Goal: Task Accomplishment & Management: Manage account settings

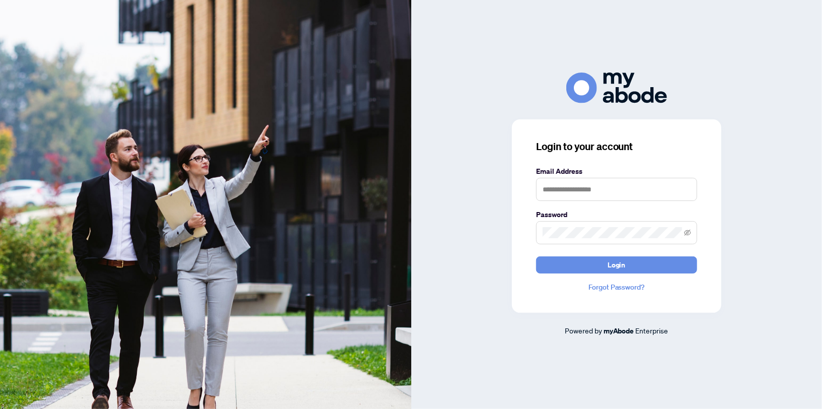
scroll to position [55430, 0]
click at [590, 190] on input "text" at bounding box center [616, 189] width 161 height 23
type input "**********"
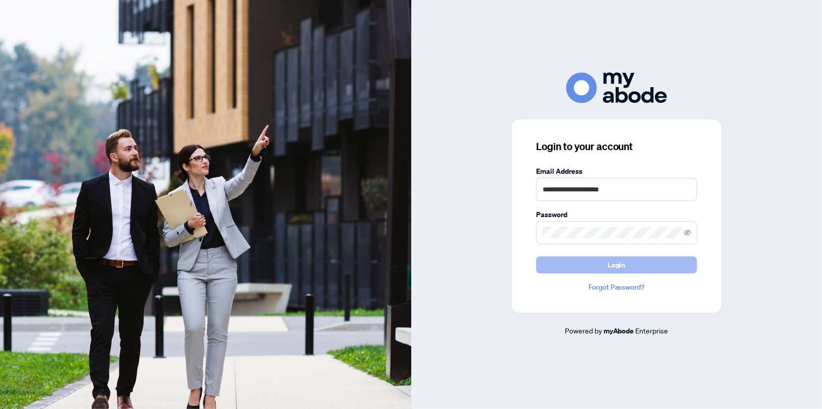
click at [636, 265] on button "Login" at bounding box center [616, 264] width 161 height 17
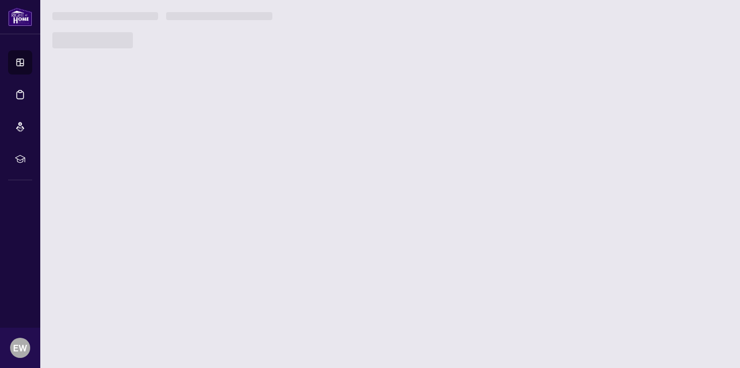
scroll to position [55460, 0]
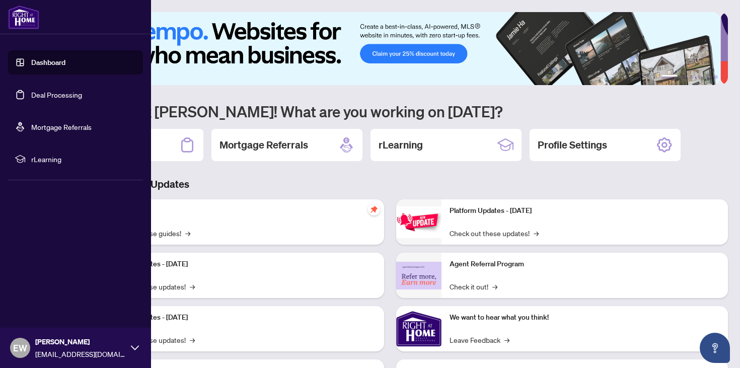
click at [57, 97] on link "Deal Processing" at bounding box center [56, 94] width 51 height 9
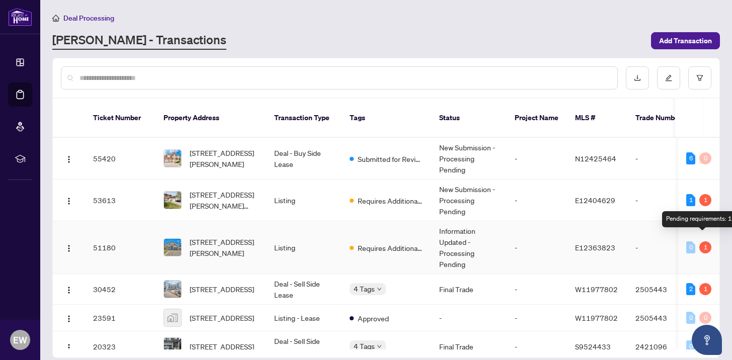
click at [700, 248] on div "1" at bounding box center [706, 248] width 12 height 12
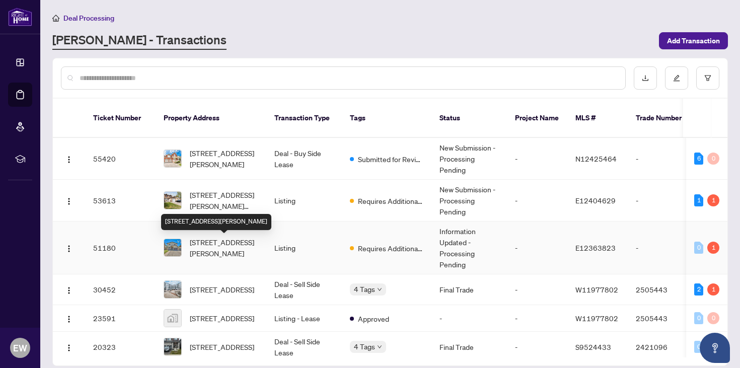
click at [211, 244] on span "702 Brock St, Whitby, Ontario L1N 4L2, Canada" at bounding box center [224, 248] width 68 height 22
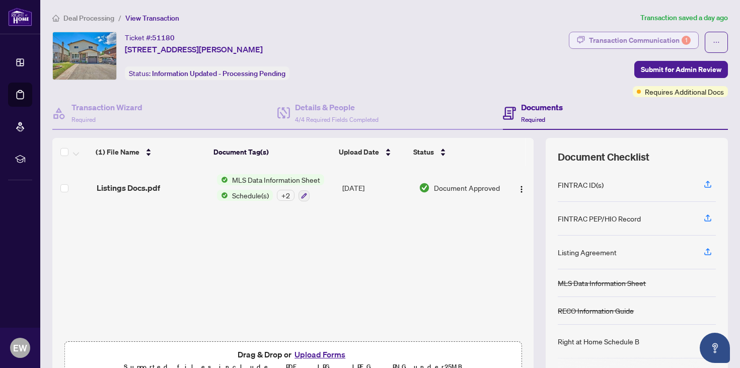
click at [674, 36] on div "Transaction Communication 1" at bounding box center [640, 40] width 102 height 16
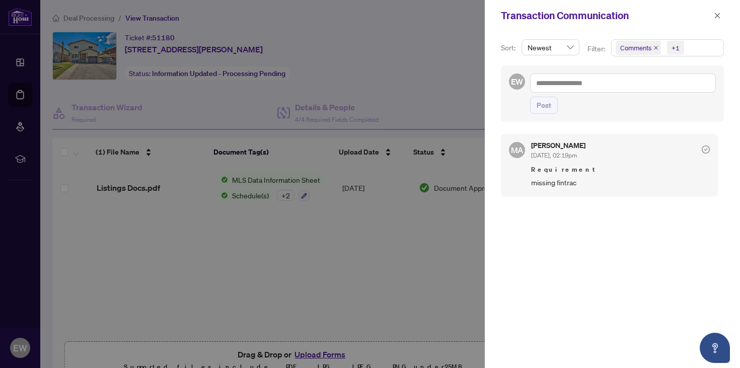
click at [564, 183] on span "missing fintrac" at bounding box center [620, 183] width 179 height 12
click at [558, 145] on h5 "Maryam Arman" at bounding box center [558, 145] width 54 height 7
click at [716, 17] on icon "close" at bounding box center [717, 15] width 7 height 7
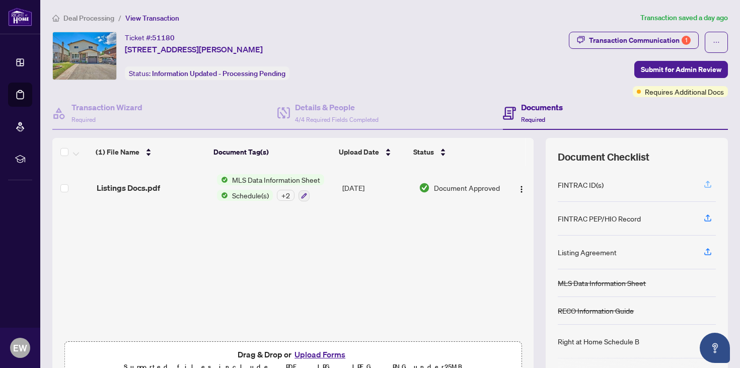
click at [703, 181] on icon "button" at bounding box center [707, 184] width 9 height 9
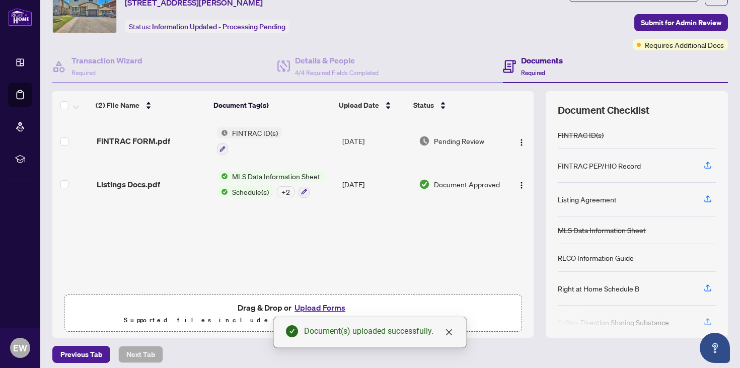
scroll to position [53, 0]
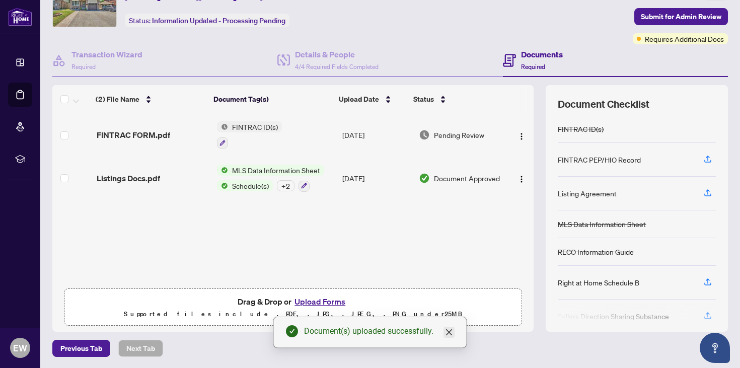
click at [448, 333] on icon "close" at bounding box center [449, 332] width 8 height 8
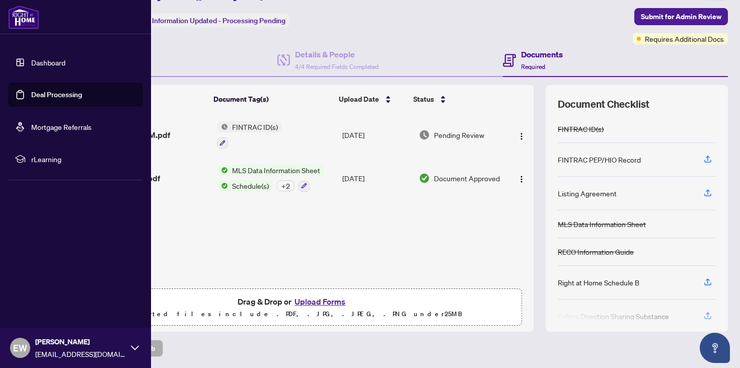
click at [61, 94] on link "Deal Processing" at bounding box center [56, 94] width 51 height 9
